Goal: Information Seeking & Learning: Learn about a topic

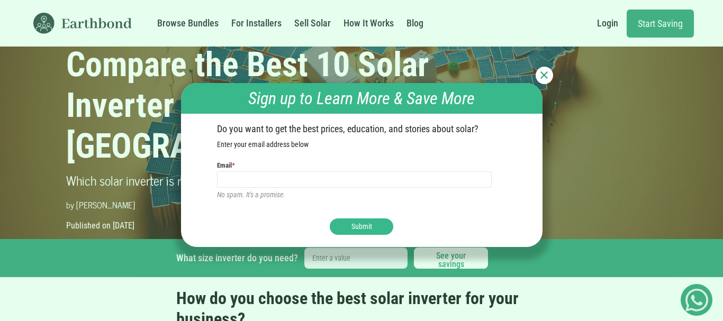
click at [547, 69] on div at bounding box center [543, 75] width 17 height 17
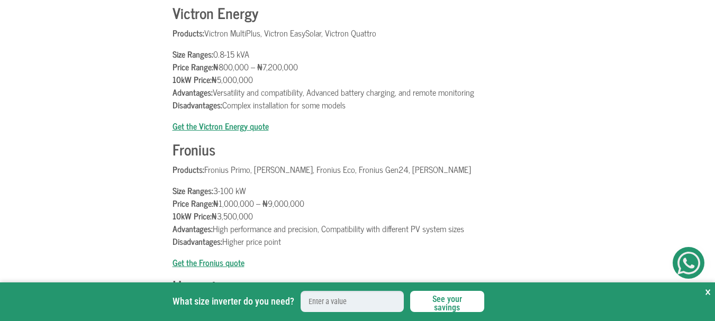
scroll to position [1326, 0]
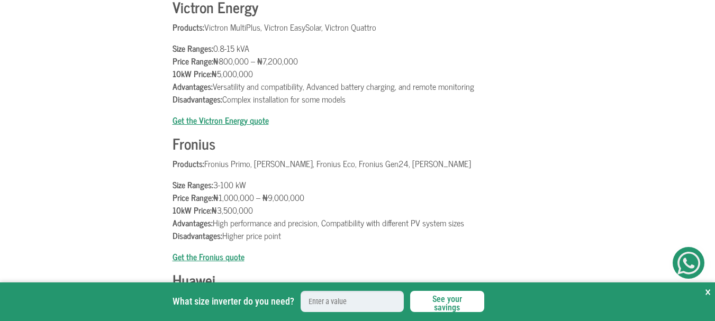
click at [197, 14] on b "Victron Energy" at bounding box center [215, 7] width 86 height 24
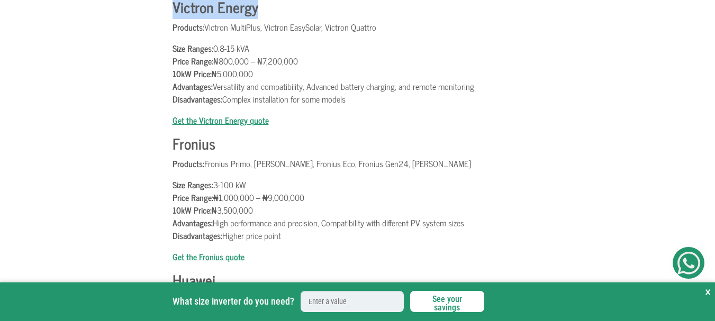
click at [197, 14] on b "Victron Energy" at bounding box center [215, 7] width 86 height 24
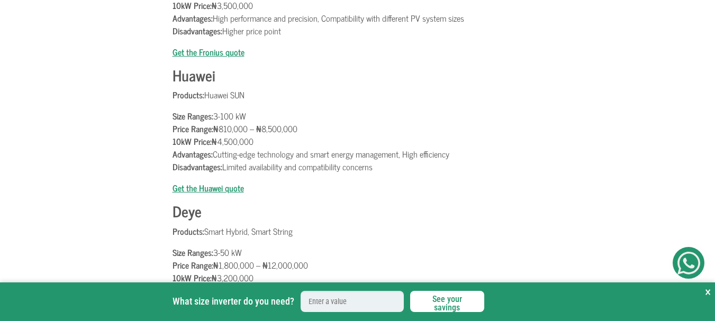
scroll to position [1525, 0]
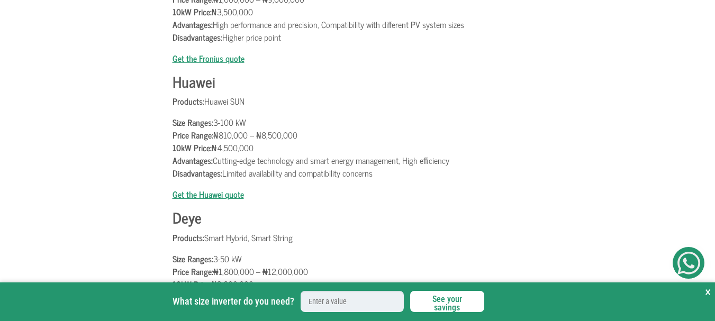
click at [191, 87] on b "Huawei" at bounding box center [193, 81] width 43 height 24
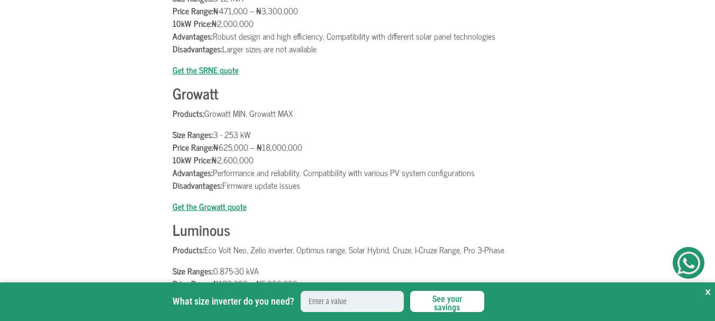
scroll to position [1885, 0]
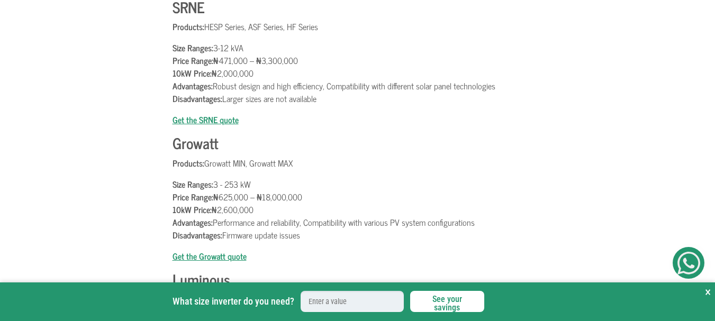
click at [187, 152] on b "Growatt" at bounding box center [194, 143] width 45 height 24
